Goal: Information Seeking & Learning: Find specific page/section

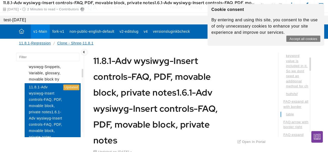
scroll to position [290, 0]
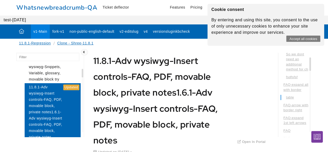
click at [315, 37] on button "Accept all cookies" at bounding box center [303, 38] width 34 height 6
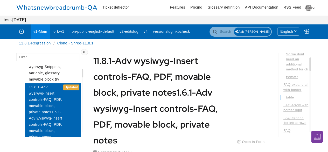
drag, startPoint x: 308, startPoint y: 4, endPoint x: 307, endPoint y: 7, distance: 3.3
click at [308, 4] on div "Whatsnewbreadcrumb-QA Ticket deflector Features Pricing Glossary definition API…" at bounding box center [163, 8] width 295 height 10
click at [310, 9] on img at bounding box center [308, 8] width 6 height 6
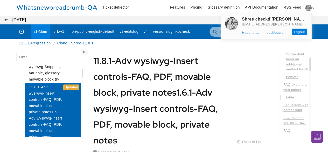
click at [298, 29] on link "Logout" at bounding box center [299, 31] width 15 height 7
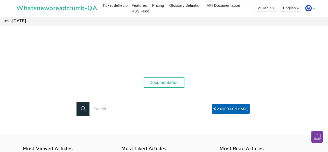
click at [173, 79] on link "Documentation" at bounding box center [164, 82] width 41 height 10
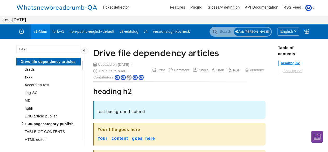
click at [19, 63] on link "Drive file dependency articles" at bounding box center [48, 62] width 64 height 8
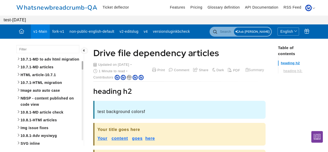
scroll to position [1009, 0]
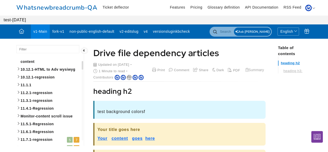
click at [19, 144] on link "11.8.1-Regression 5 7" at bounding box center [48, 148] width 64 height 8
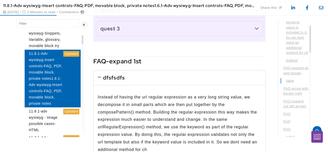
scroll to position [121, 0]
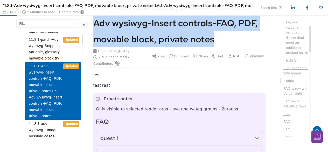
drag, startPoint x: 221, startPoint y: 39, endPoint x: 93, endPoint y: 21, distance: 129.2
copy h1 "Adv wysiwyg-Insert controls-FAQ, PDF, movable block, private notes"
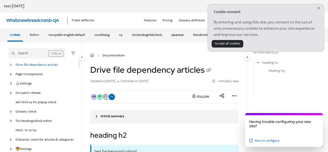
click at [34, 54] on div "Search" at bounding box center [30, 54] width 37 height 6
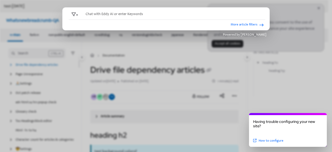
click at [181, 16] on input "Chat with Eddy AI or enter Keywords" at bounding box center [174, 15] width 182 height 10
type input "Adv wysiwyg-Insert controls-FAQ, PDF, movable block, private notes"
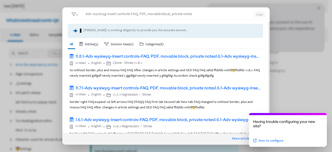
drag, startPoint x: 178, startPoint y: 68, endPoint x: 145, endPoint y: 0, distance: 75.8
click at [178, 68] on div "to without border, plus and misnus FAQ FAQ After changes in article settings an…" at bounding box center [165, 73] width 191 height 10
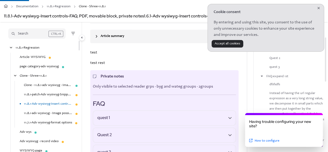
scroll to position [242, 0]
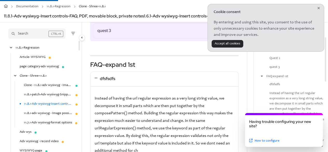
click at [320, 9] on button "Cookie consent close" at bounding box center [318, 9] width 9 height 8
